Goal: Information Seeking & Learning: Learn about a topic

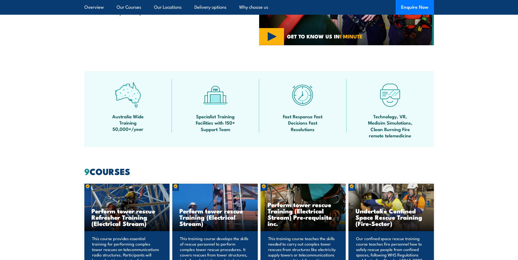
scroll to position [164, 0]
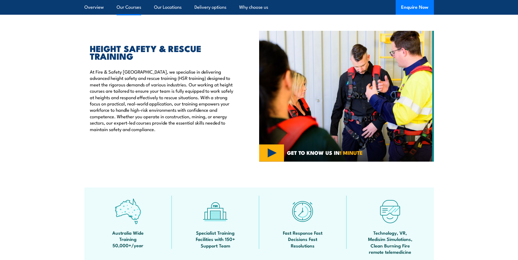
click at [126, 8] on link "Our Courses" at bounding box center [129, 7] width 25 height 14
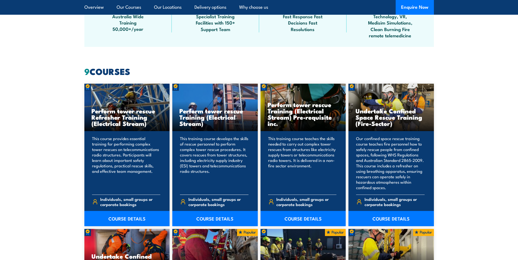
scroll to position [414, 0]
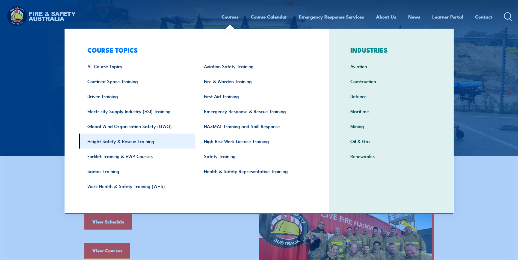
click at [108, 143] on link "Height Safety & Rescue Training" at bounding box center [137, 141] width 117 height 15
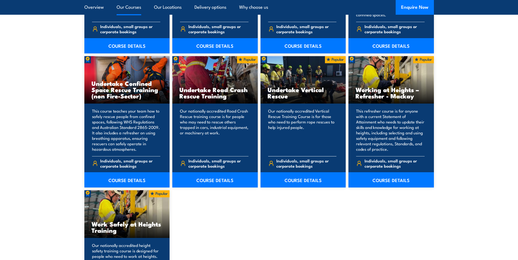
scroll to position [600, 0]
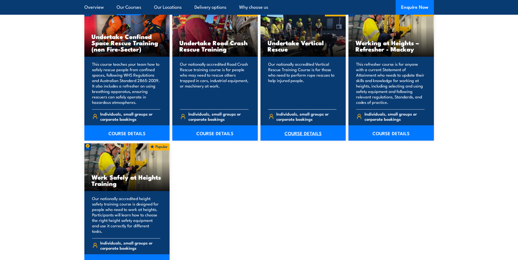
click at [309, 135] on link "COURSE DETAILS" at bounding box center [302, 133] width 85 height 15
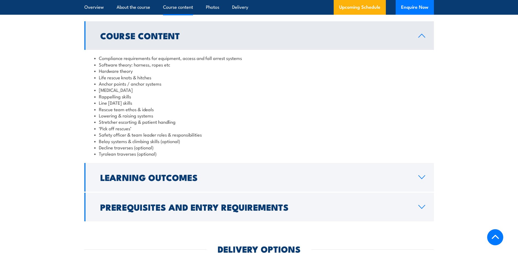
scroll to position [437, 0]
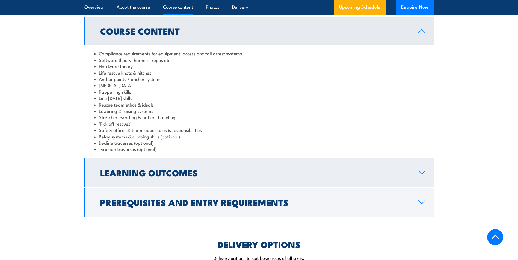
click at [420, 172] on icon at bounding box center [421, 173] width 7 height 4
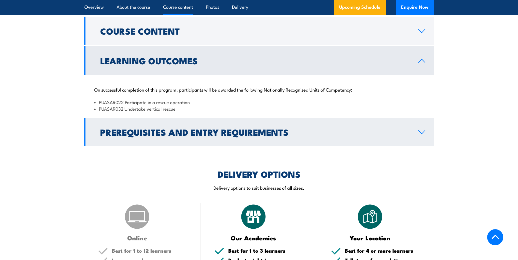
click at [424, 132] on icon at bounding box center [421, 132] width 7 height 4
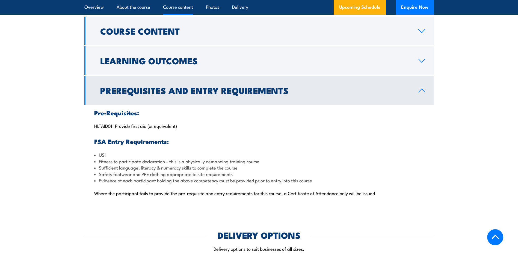
click at [419, 90] on icon at bounding box center [421, 90] width 7 height 4
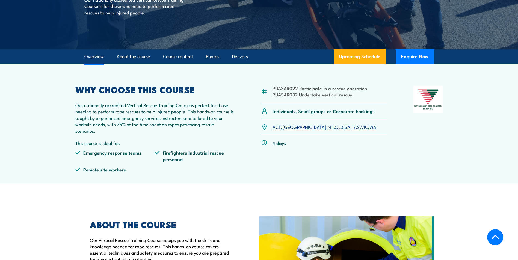
scroll to position [0, 0]
